Goal: Task Accomplishment & Management: Manage account settings

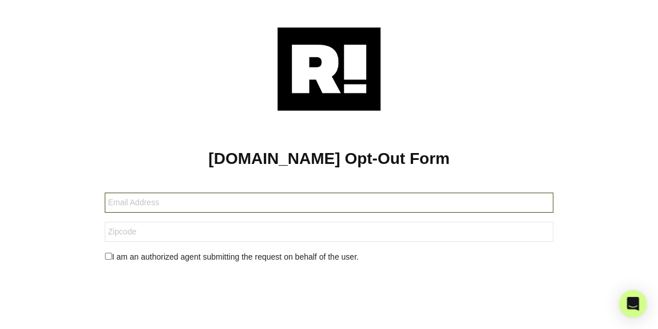
click at [521, 199] on input "text" at bounding box center [329, 202] width 449 height 20
type input "dancoprops@roadrunner.com"
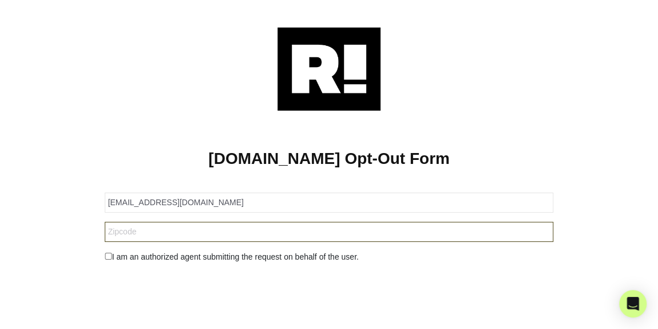
click at [402, 231] on input "text" at bounding box center [329, 231] width 449 height 20
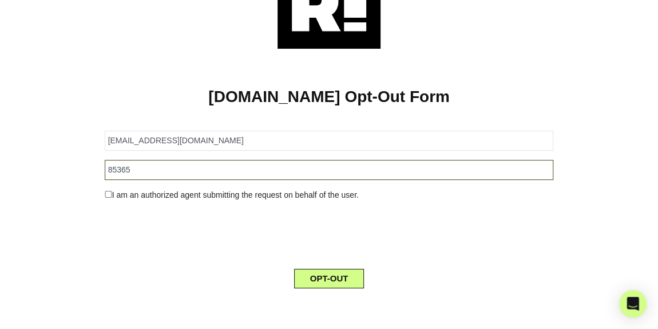
type input "85365"
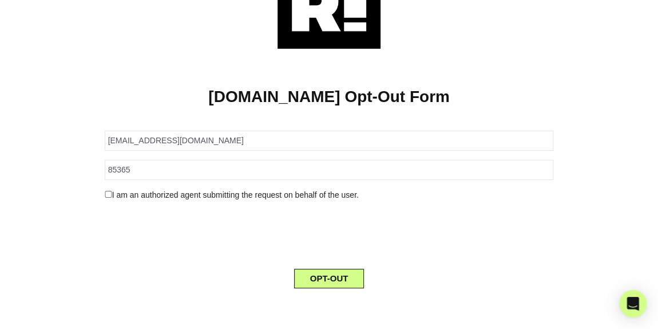
click at [105, 195] on input "checkbox" at bounding box center [108, 194] width 7 height 7
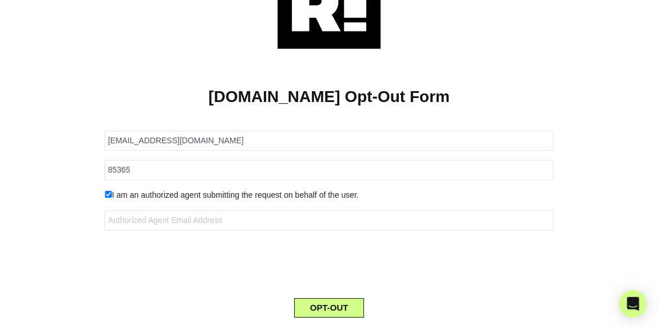
click at [105, 195] on input "checkbox" at bounding box center [108, 194] width 7 height 7
checkbox input "false"
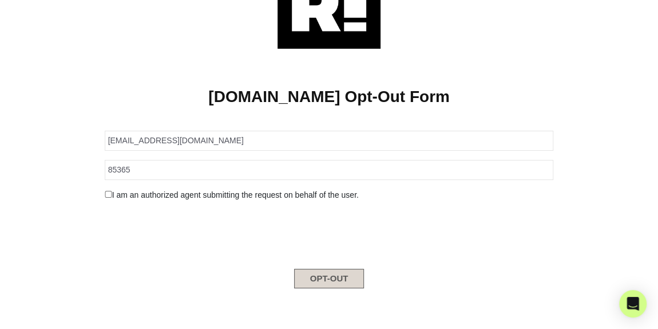
click at [314, 278] on button "OPT-OUT" at bounding box center [329, 277] width 70 height 19
